Goal: Task Accomplishment & Management: Manage account settings

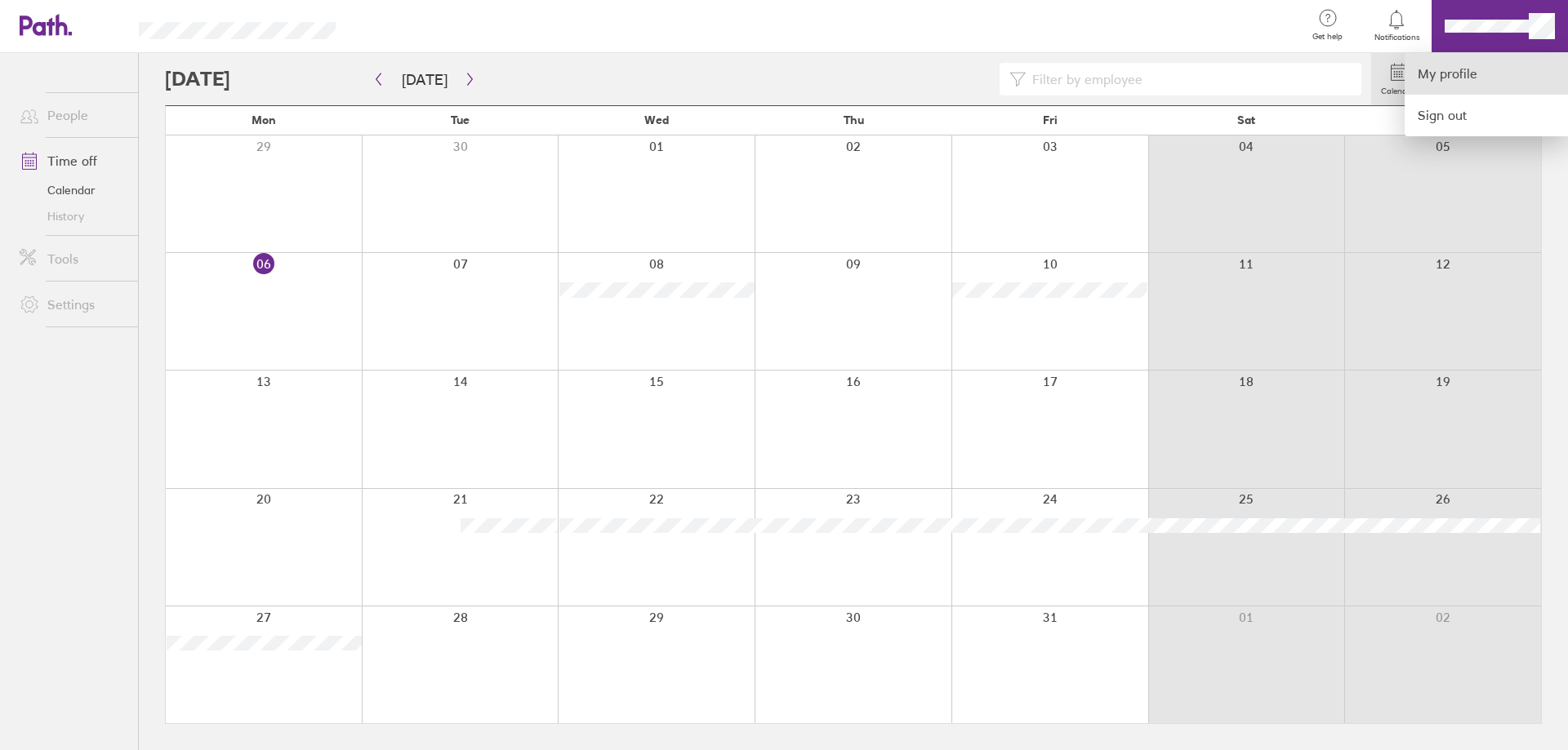
click at [1463, 72] on link "My profile" at bounding box center [1486, 73] width 163 height 41
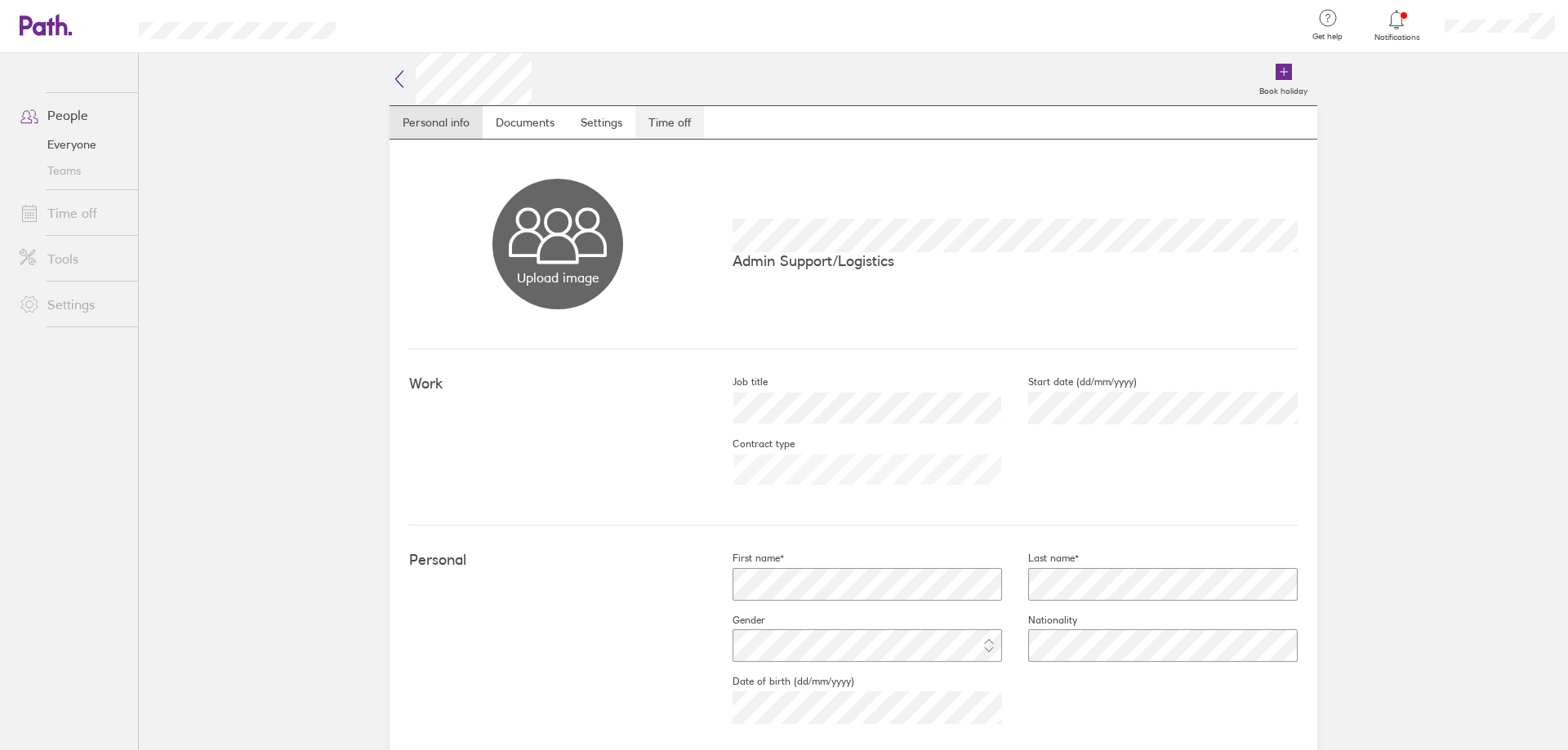
click at [670, 116] on link "Time off" at bounding box center [669, 122] width 69 height 33
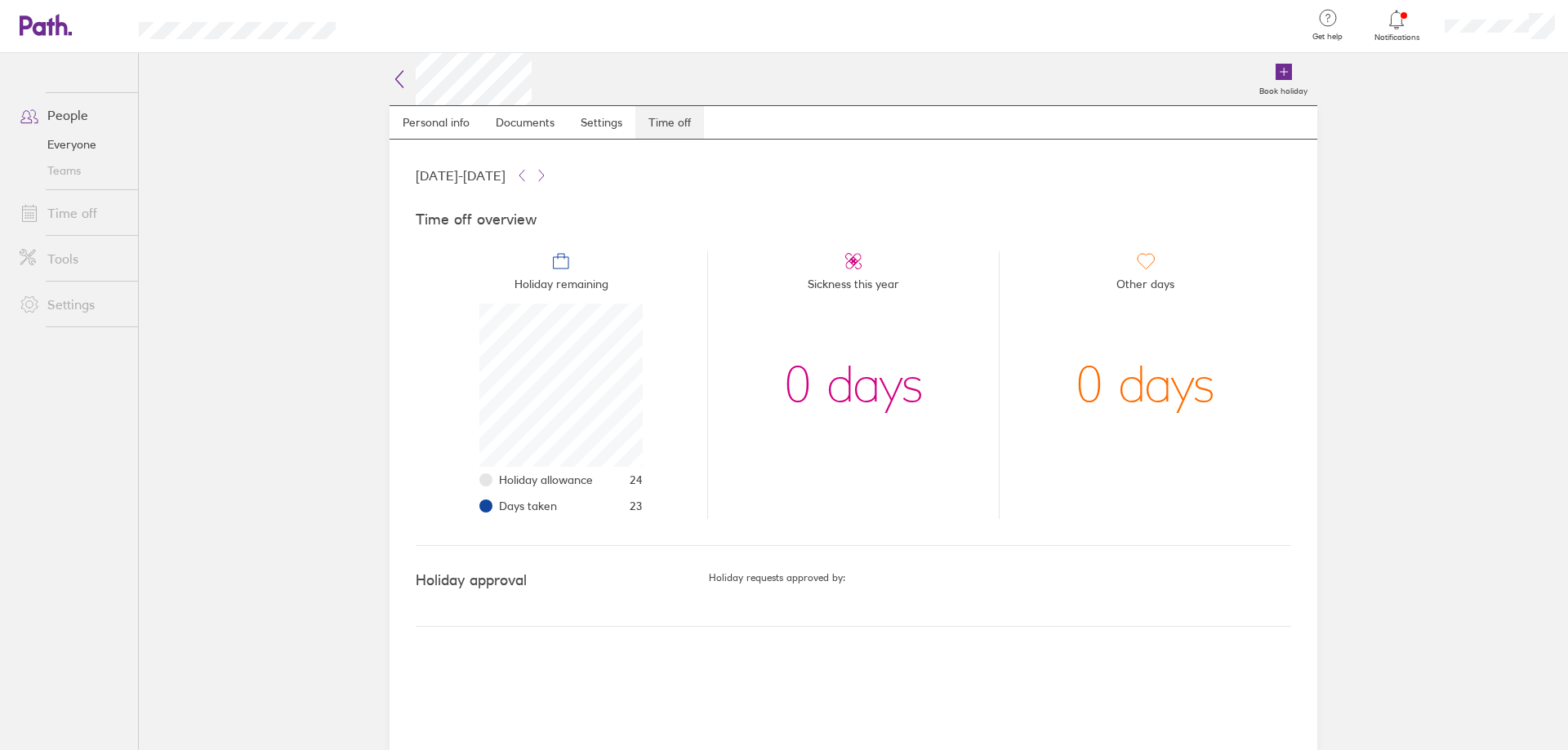
scroll to position [163, 163]
click at [19, 26] on icon at bounding box center [45, 25] width 52 height 22
